Goal: Find specific page/section: Find specific page/section

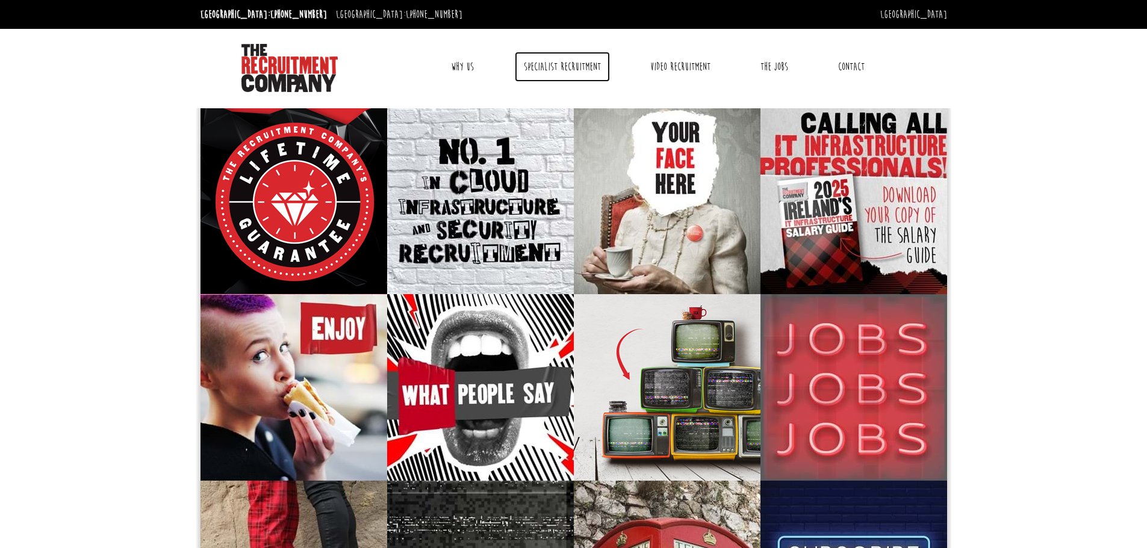
click at [552, 61] on link "Specialist Recruitment" at bounding box center [562, 67] width 95 height 30
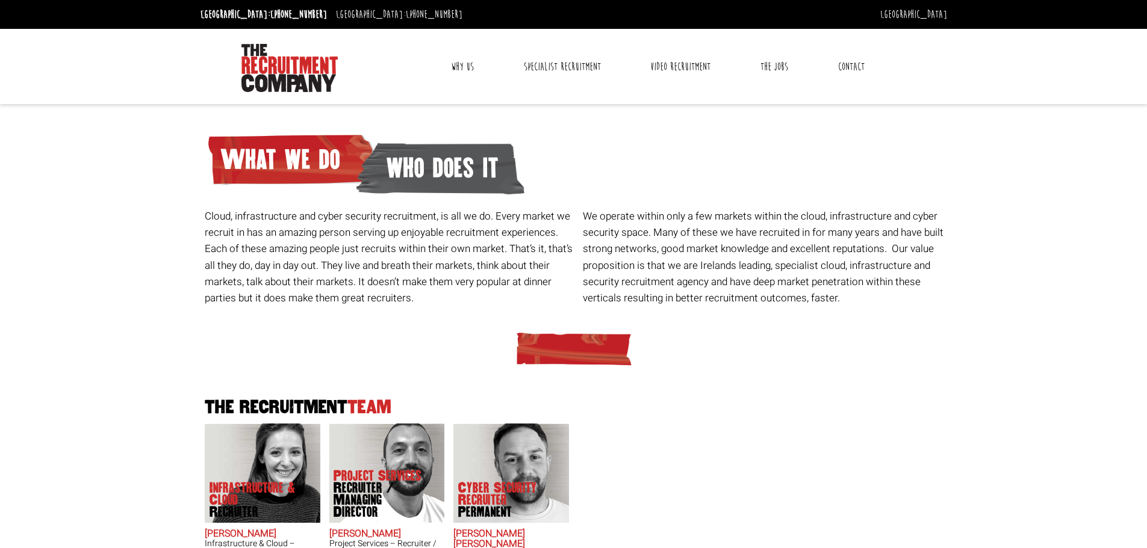
scroll to position [69, 0]
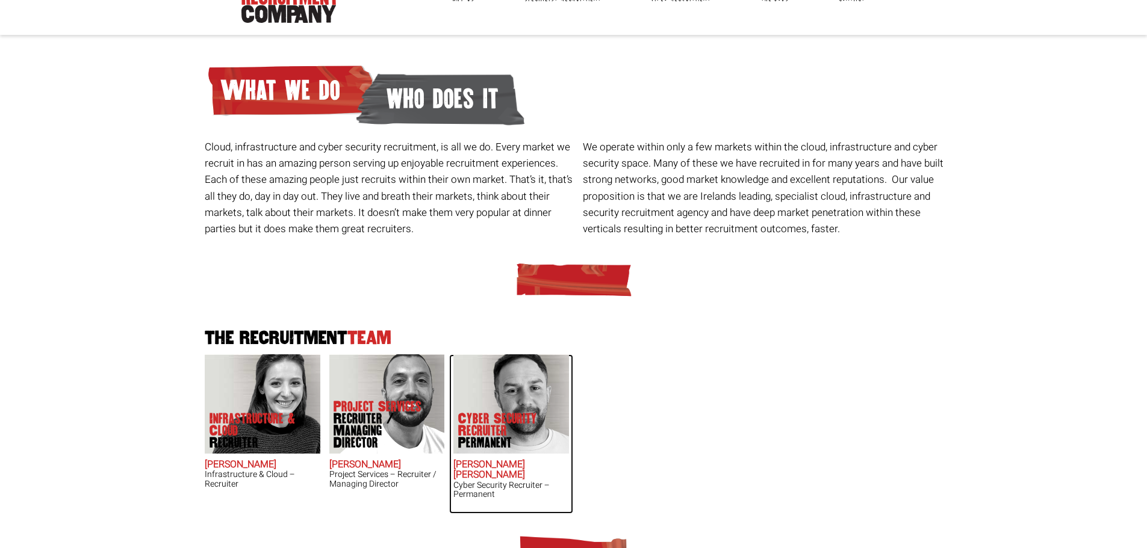
click at [510, 391] on img at bounding box center [511, 404] width 116 height 99
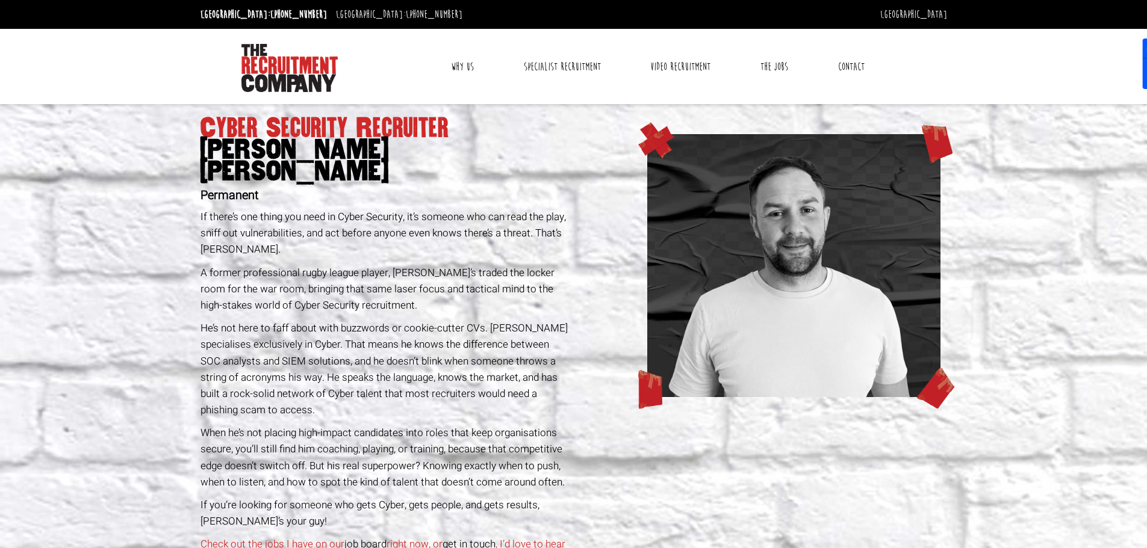
click at [379, 265] on p "A former professional rugby league player, John’s traded the locker room for th…" at bounding box center [384, 289] width 369 height 49
